Goal: Task Accomplishment & Management: Manage account settings

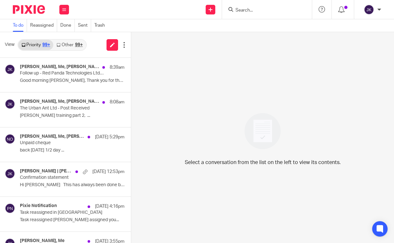
click at [15, 27] on link "To do" at bounding box center [20, 25] width 14 height 13
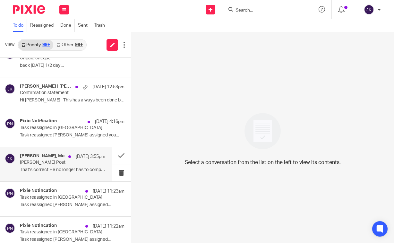
scroll to position [96, 0]
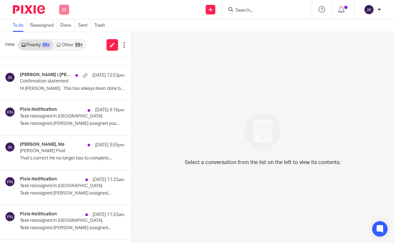
click at [60, 6] on button at bounding box center [64, 10] width 10 height 10
click at [61, 29] on link "Work" at bounding box center [60, 30] width 10 height 4
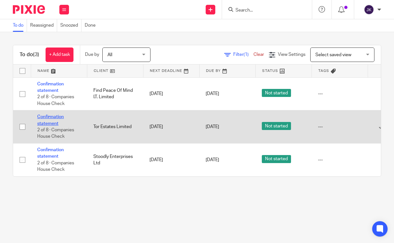
click at [56, 119] on link "Confirmation statement" at bounding box center [50, 119] width 27 height 11
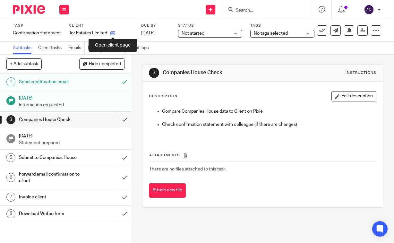
click at [112, 33] on icon at bounding box center [112, 33] width 5 height 5
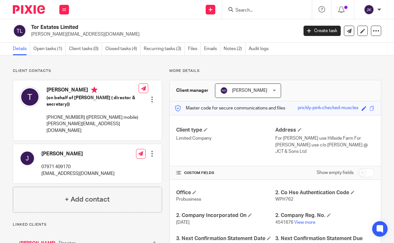
click at [282, 11] on input "Search" at bounding box center [264, 11] width 58 height 6
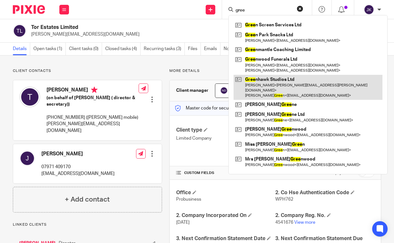
type input "gree"
click at [271, 86] on link at bounding box center [307, 87] width 149 height 25
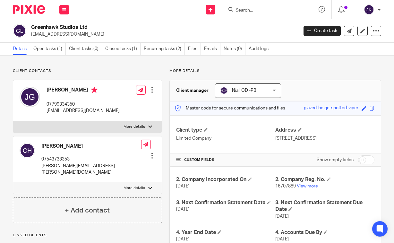
click at [307, 188] on link "View more" at bounding box center [307, 186] width 21 height 4
click at [243, 12] on input "Search" at bounding box center [264, 11] width 58 height 6
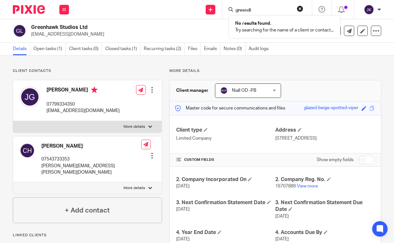
type input "greendi"
click at [22, 49] on link "Details" at bounding box center [21, 49] width 17 height 13
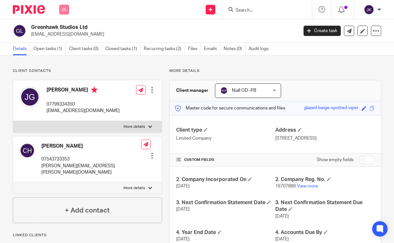
click at [60, 9] on button at bounding box center [64, 10] width 10 height 10
click at [66, 10] on icon at bounding box center [64, 10] width 4 height 4
click at [62, 30] on link "Work" at bounding box center [60, 30] width 10 height 4
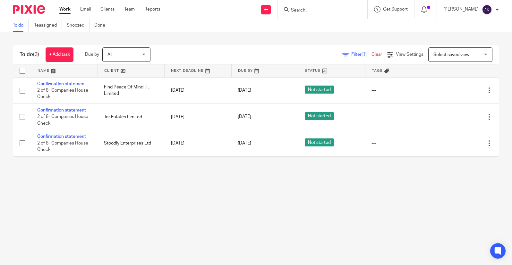
click at [297, 12] on input "Search" at bounding box center [319, 11] width 58 height 6
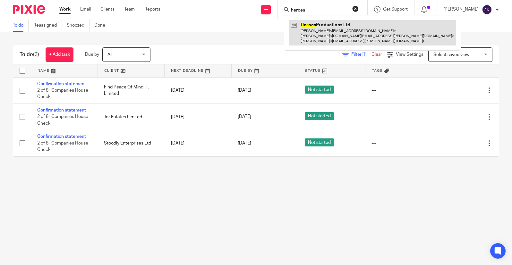
type input "heroes"
click at [316, 33] on link at bounding box center [372, 32] width 167 height 25
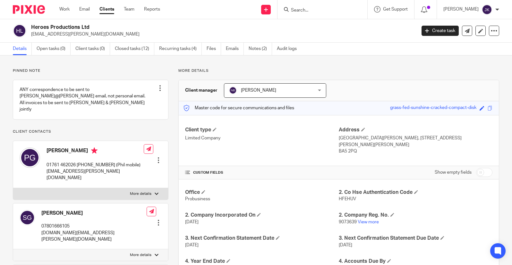
click at [290, 9] on input "Search" at bounding box center [319, 11] width 58 height 6
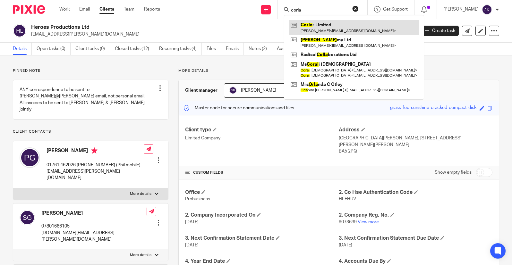
type input "corla"
click at [298, 24] on link at bounding box center [354, 27] width 130 height 15
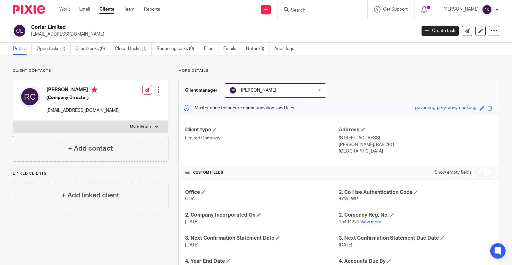
click at [494, 131] on div "Client contacts [PERSON_NAME] (Company Director) [EMAIL_ADDRESS][DOMAIN_NAME] E…" at bounding box center [256, 198] width 512 height 286
click at [315, 13] on input "Search" at bounding box center [319, 11] width 58 height 6
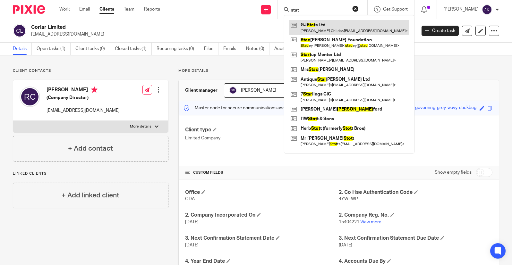
type input "stat"
click at [327, 24] on link at bounding box center [349, 27] width 120 height 15
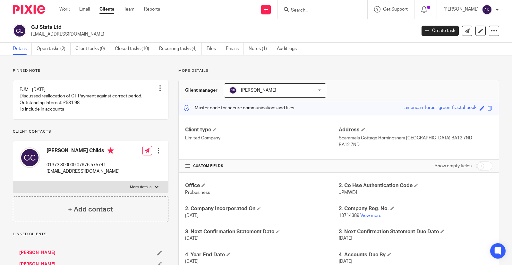
click at [248, 50] on ul "Details Open tasks (2) Client tasks (0) Closed tasks (10) Recurring tasks (4) F…" at bounding box center [159, 49] width 293 height 13
click at [273, 49] on ul "Details Open tasks (2) Client tasks (0) Closed tasks (10) Recurring tasks (4) F…" at bounding box center [159, 49] width 293 height 13
click at [266, 49] on link "Notes (1)" at bounding box center [259, 49] width 23 height 13
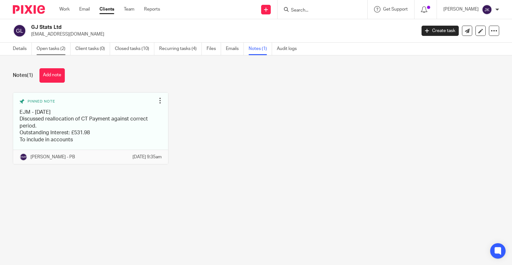
click at [56, 47] on link "Open tasks (2)" at bounding box center [54, 49] width 34 height 13
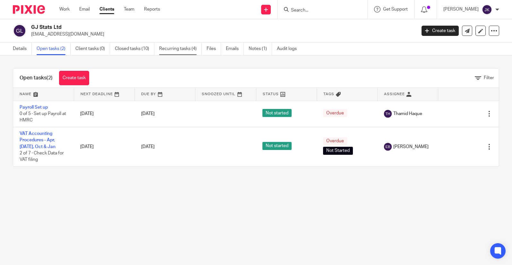
click at [194, 45] on link "Recurring tasks (4)" at bounding box center [180, 49] width 43 height 13
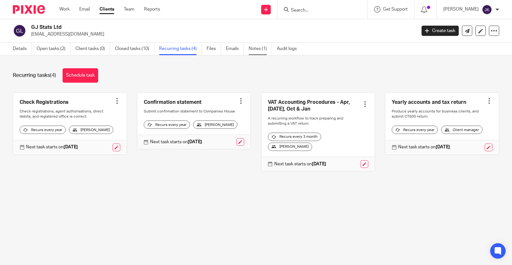
click at [253, 46] on link "Notes (1)" at bounding box center [259, 49] width 23 height 13
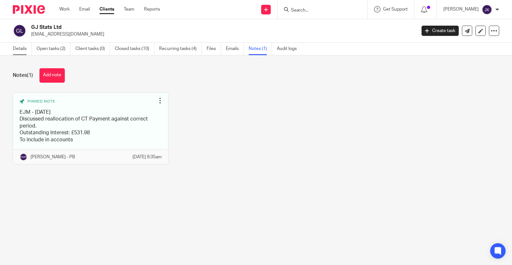
click at [21, 49] on link "Details" at bounding box center [22, 49] width 19 height 13
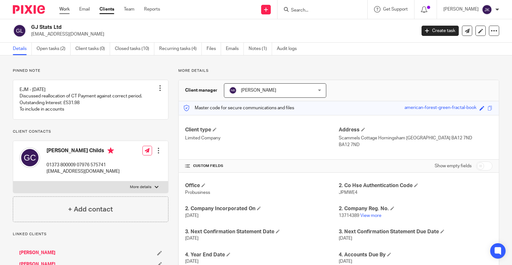
click at [65, 7] on link "Work" at bounding box center [64, 9] width 10 height 6
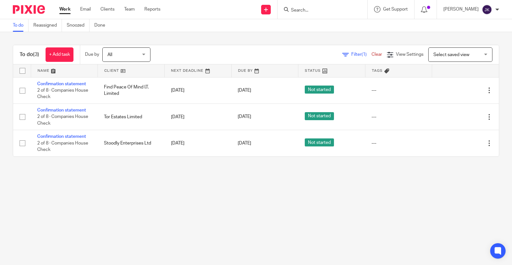
click at [497, 11] on div at bounding box center [497, 10] width 4 height 4
click at [471, 43] on span "Logout" at bounding box center [469, 44] width 14 height 4
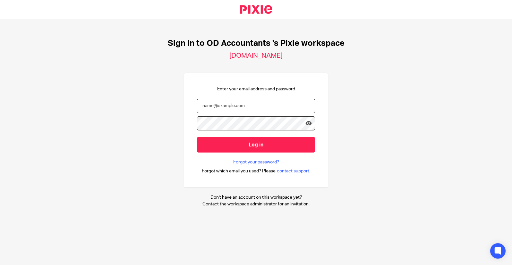
click at [234, 107] on input "email" at bounding box center [256, 106] width 118 height 14
type input "[PERSON_NAME][EMAIL_ADDRESS][DOMAIN_NAME]"
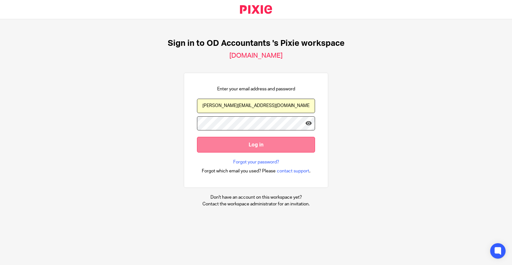
click at [248, 145] on input "Log in" at bounding box center [256, 145] width 118 height 16
